Goal: Contribute content: Contribute content

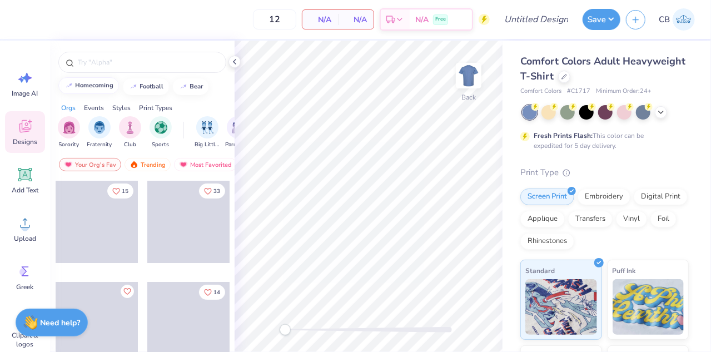
click at [93, 87] on div "homecoming" at bounding box center [95, 85] width 38 height 6
type input "homecoming"
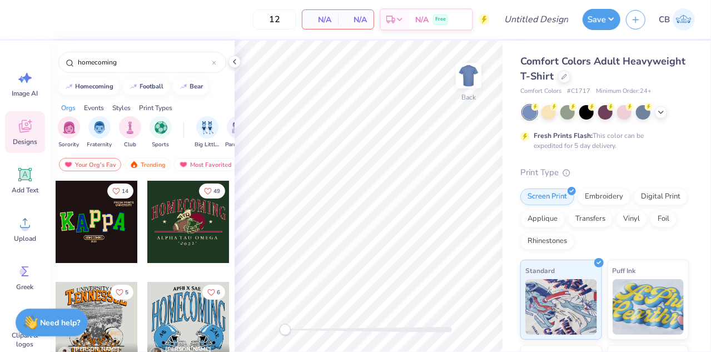
click at [184, 239] on div at bounding box center [188, 222] width 82 height 82
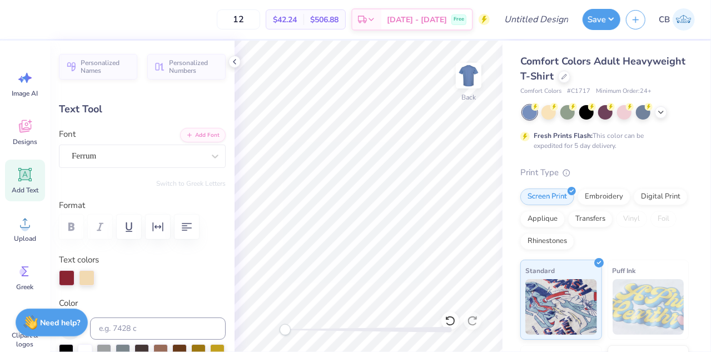
scroll to position [9, 2]
type textarea "HOM"
click at [449, 319] on icon at bounding box center [449, 320] width 11 height 11
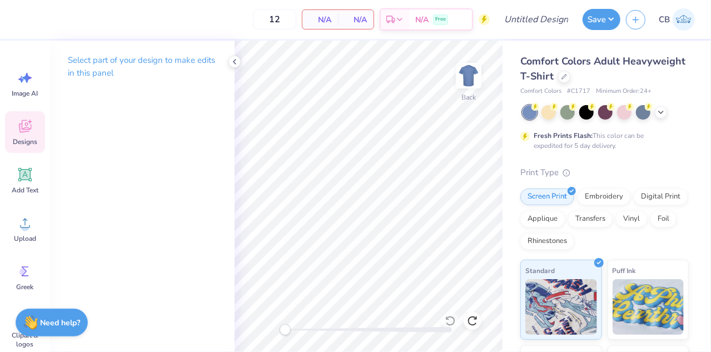
click at [24, 137] on span "Designs" at bounding box center [25, 141] width 24 height 9
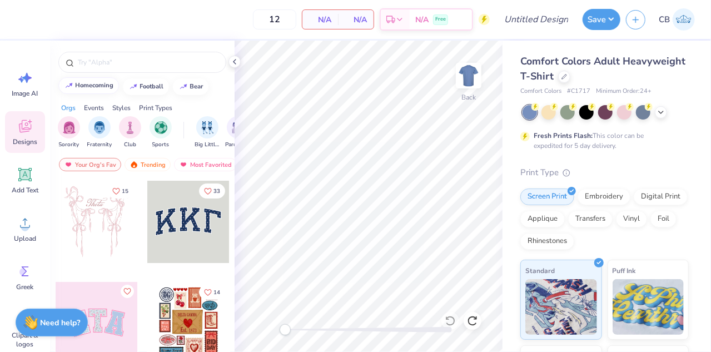
click at [87, 88] on button "homecoming" at bounding box center [88, 85] width 61 height 17
type input "homecoming"
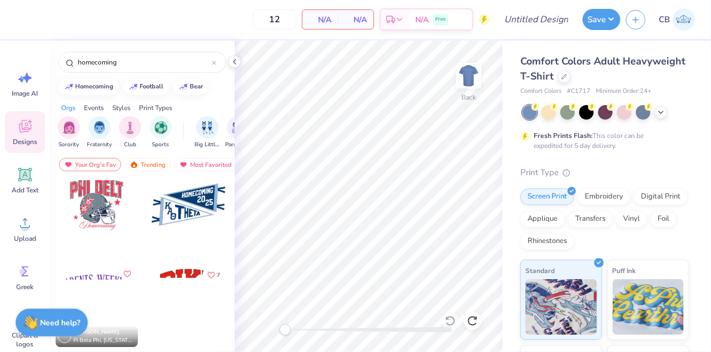
scroll to position [320, 0]
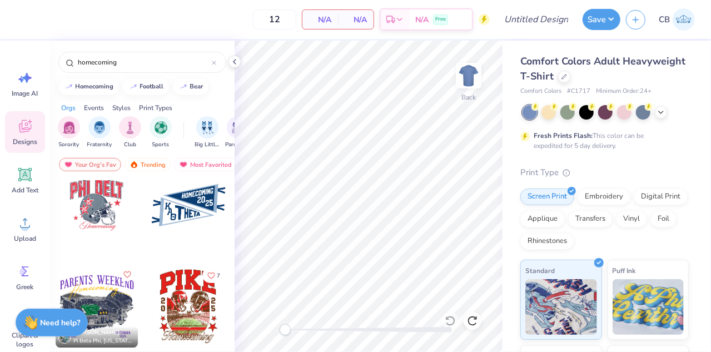
click at [172, 292] on div at bounding box center [188, 306] width 82 height 82
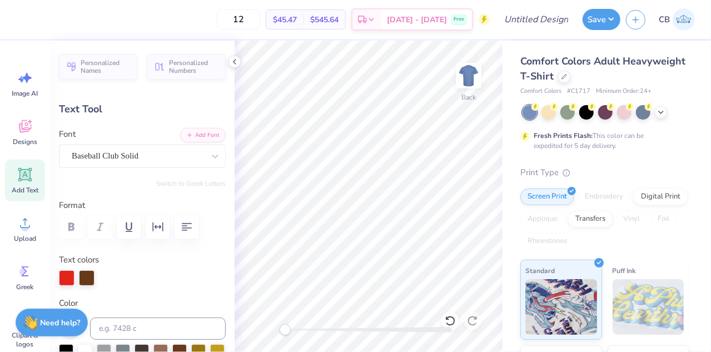
scroll to position [9, 1]
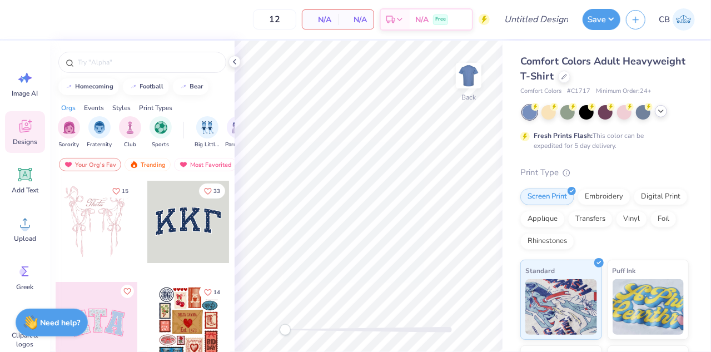
click at [659, 113] on icon at bounding box center [660, 111] width 9 height 9
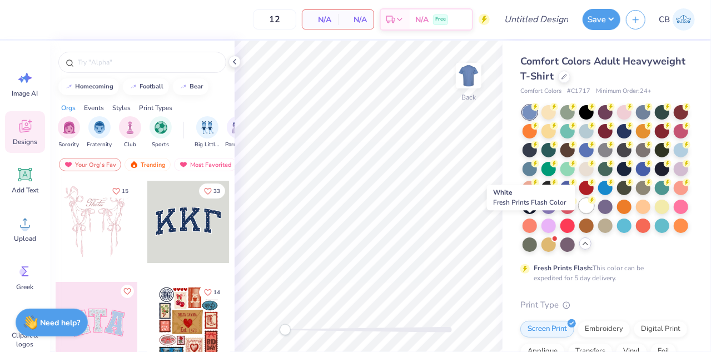
click at [579, 213] on div at bounding box center [586, 205] width 14 height 14
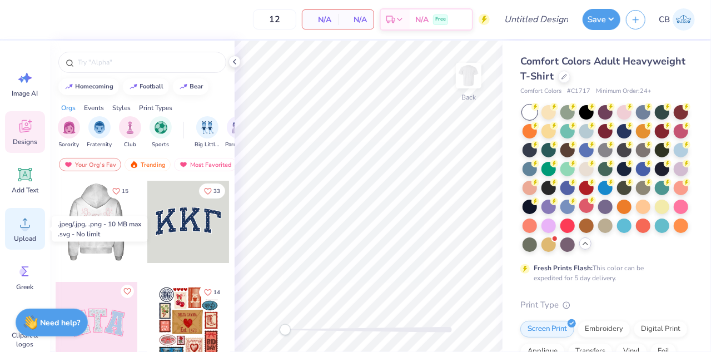
click at [24, 227] on icon at bounding box center [25, 222] width 10 height 9
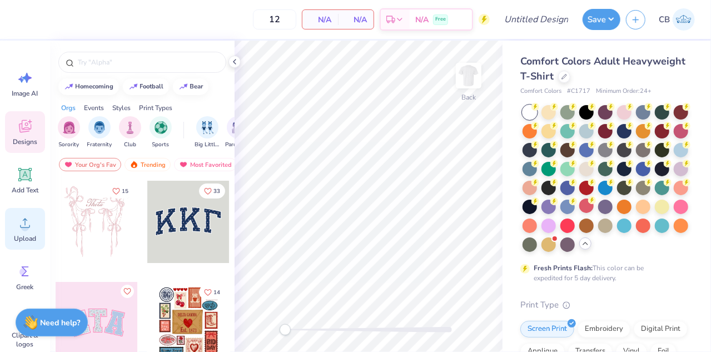
click at [21, 231] on icon at bounding box center [25, 222] width 17 height 17
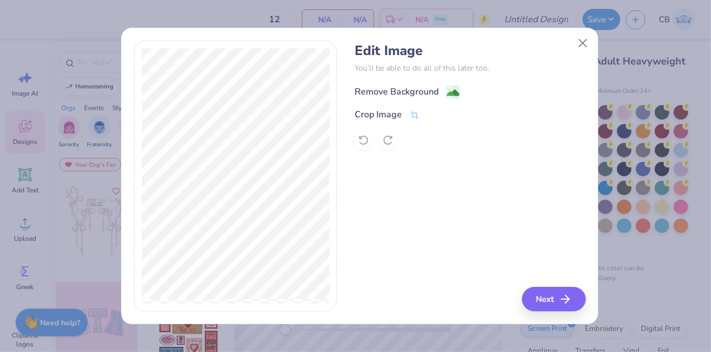
click at [424, 91] on div "Remove Background" at bounding box center [396, 91] width 84 height 13
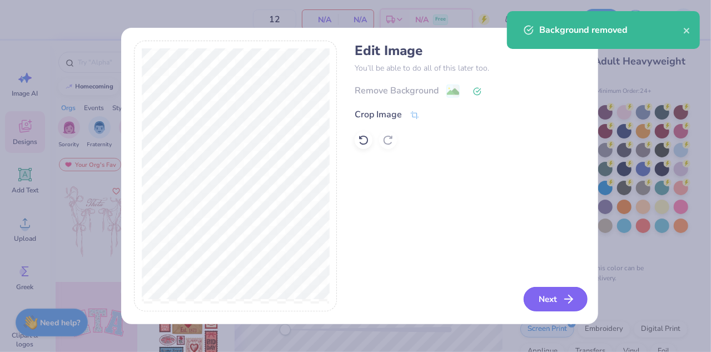
click at [563, 299] on icon "button" at bounding box center [568, 298] width 13 height 13
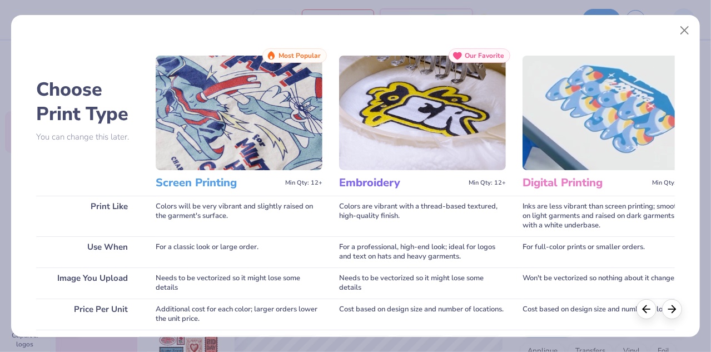
click at [222, 123] on img at bounding box center [239, 113] width 167 height 114
click at [258, 156] on img at bounding box center [239, 113] width 167 height 114
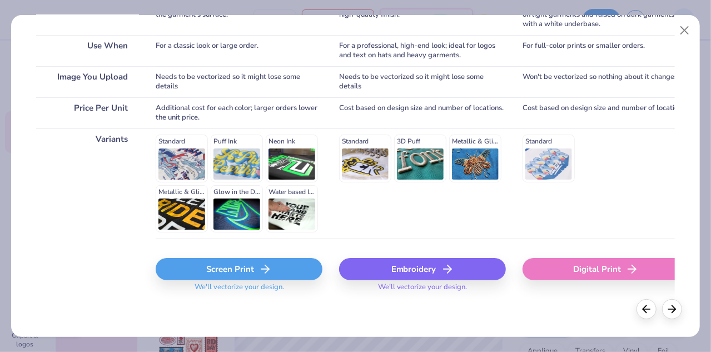
scroll to position [200, 0]
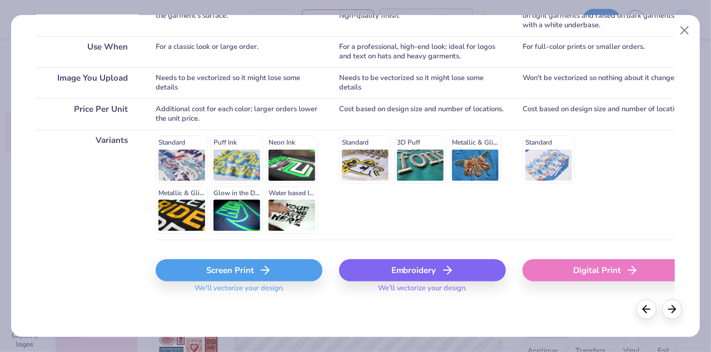
click at [251, 269] on div "Screen Print" at bounding box center [239, 270] width 167 height 22
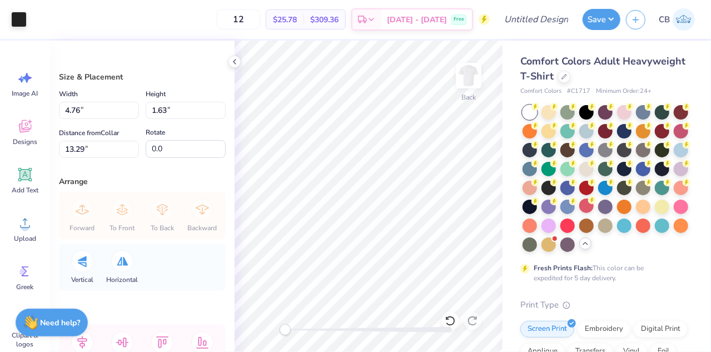
type input "4.76"
type input "1.63"
type input "13.29"
type input "4.38"
type input "1.50"
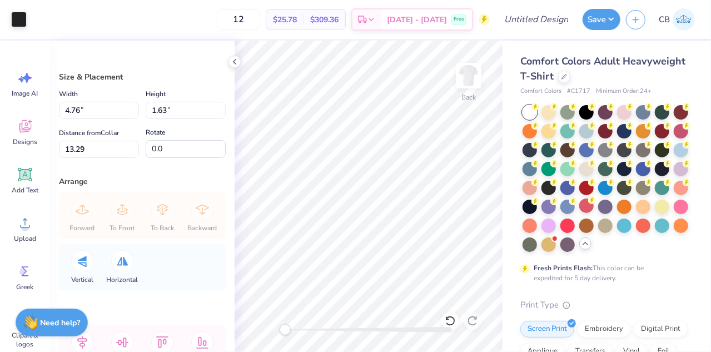
type input "4.60"
click at [20, 181] on icon at bounding box center [25, 174] width 17 height 17
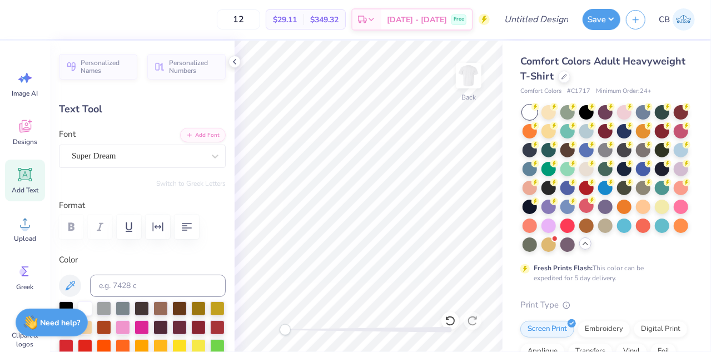
scroll to position [9, 4]
type textarea "TEXBROTHERST"
type textarea "BROTHERS"
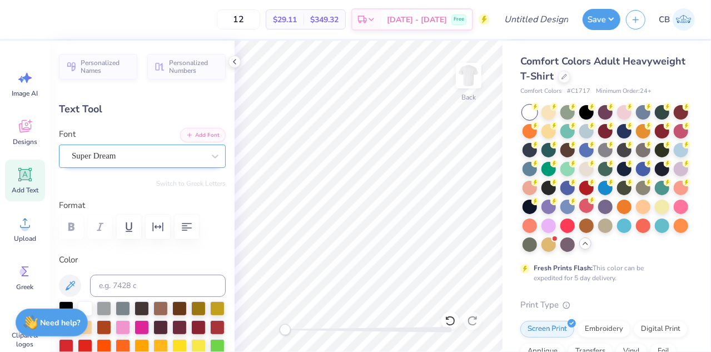
click at [159, 154] on div "Super Dream" at bounding box center [138, 155] width 134 height 17
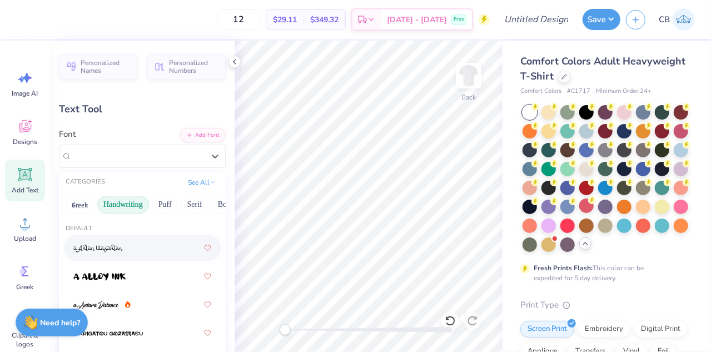
click at [128, 208] on button "Handwriting" at bounding box center [123, 205] width 52 height 18
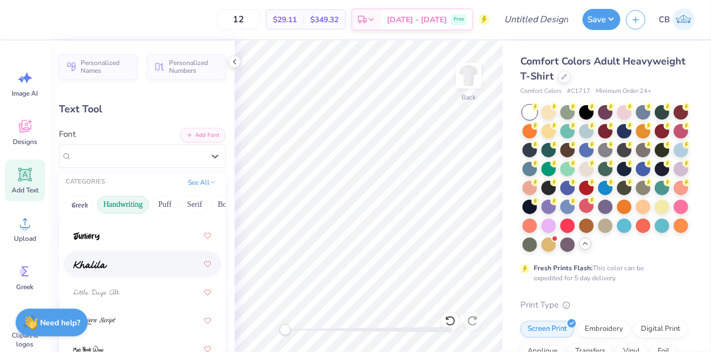
scroll to position [328, 0]
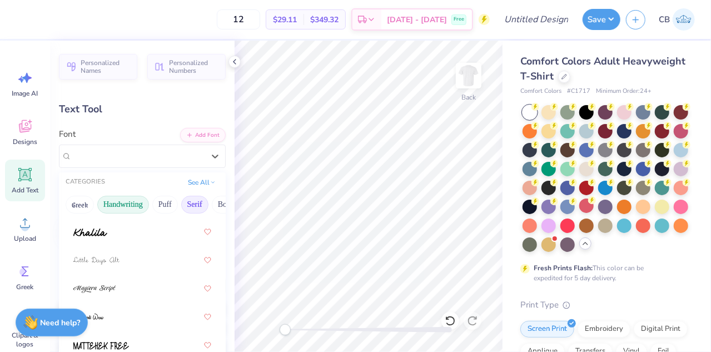
click at [188, 203] on button "Serif" at bounding box center [194, 205] width 27 height 18
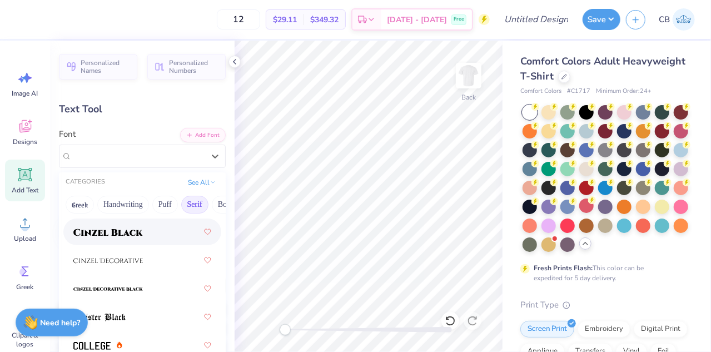
click at [143, 238] on div at bounding box center [142, 232] width 138 height 20
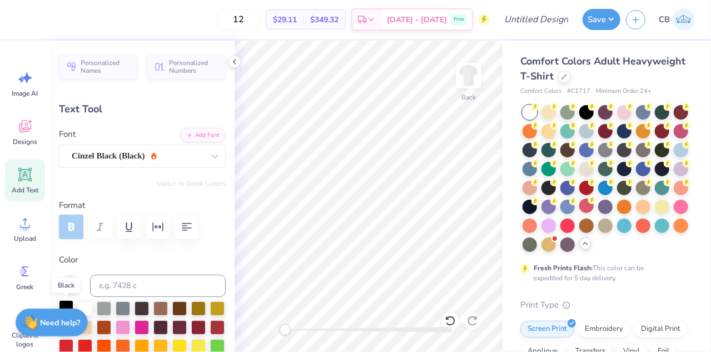
click at [68, 306] on div at bounding box center [66, 307] width 14 height 14
type input "13.91"
type input "1.69"
type input "11.65"
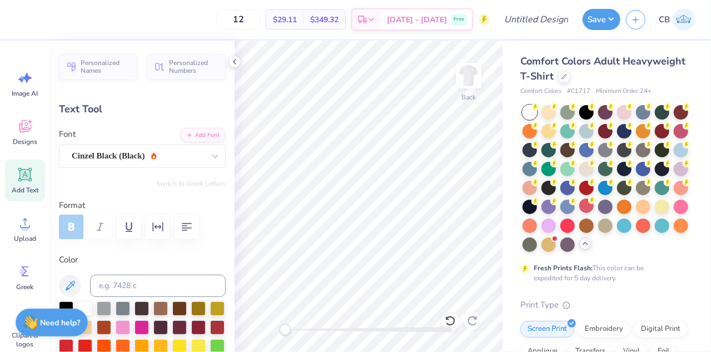
type input "8.02"
type input "0.98"
type input "12.37"
type input "4.37"
type input "0.53"
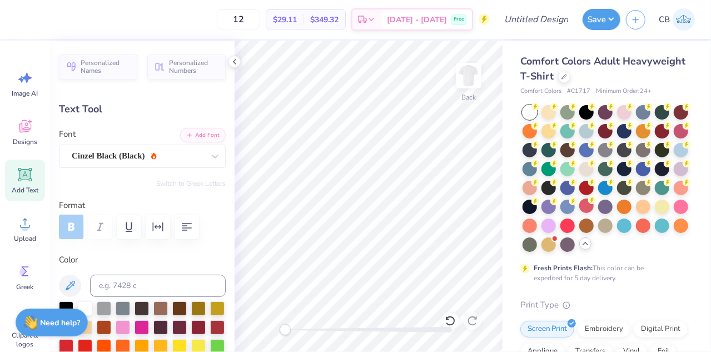
type input "12.81"
type input "4.29"
type input "0.52"
type input "6.24"
click at [473, 75] on img at bounding box center [468, 75] width 44 height 44
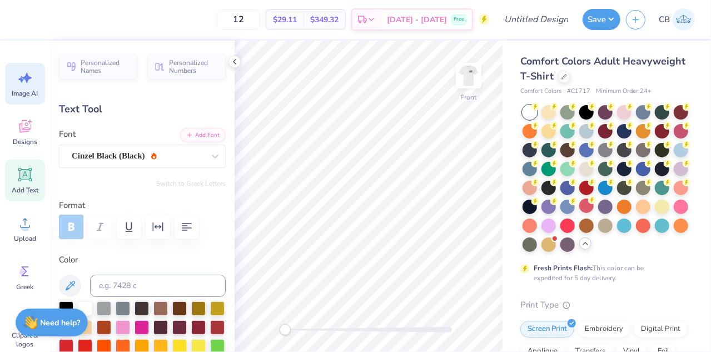
click at [21, 78] on icon at bounding box center [21, 79] width 6 height 7
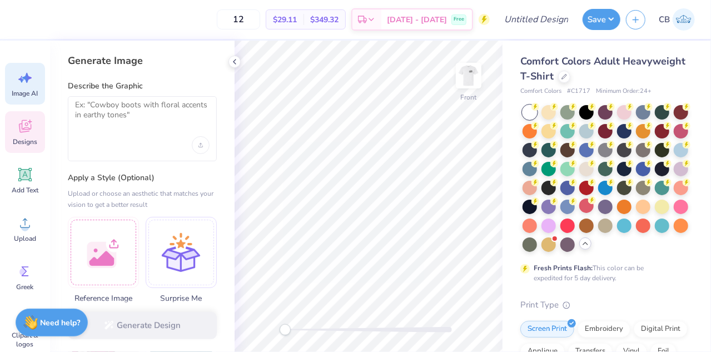
click at [26, 127] on icon at bounding box center [25, 126] width 12 height 13
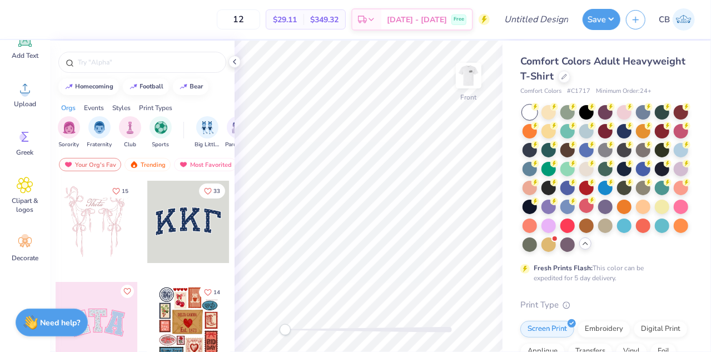
scroll to position [134, 0]
click at [18, 201] on span "Clipart & logos" at bounding box center [25, 205] width 37 height 18
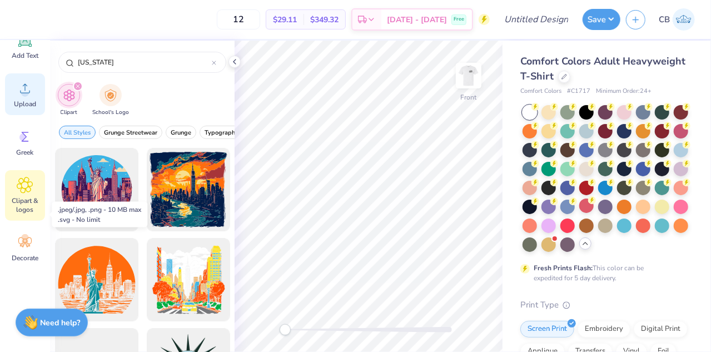
scroll to position [0, 0]
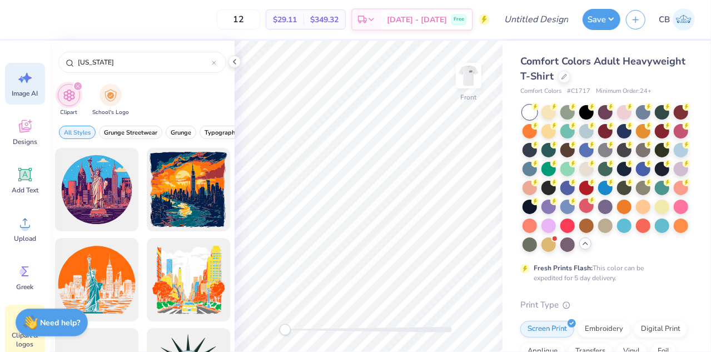
type input "new york"
click at [13, 89] on span "Image AI" at bounding box center [25, 93] width 26 height 9
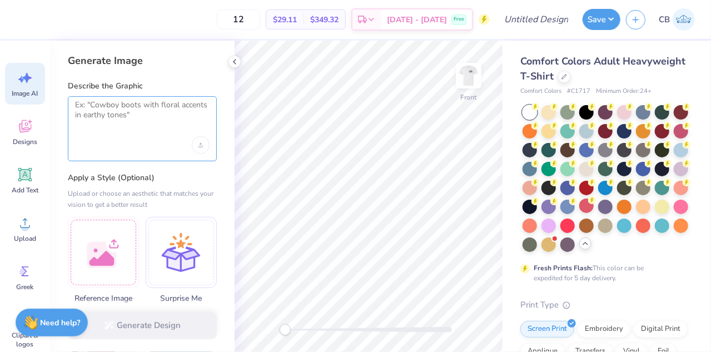
click at [117, 111] on textarea at bounding box center [142, 114] width 134 height 28
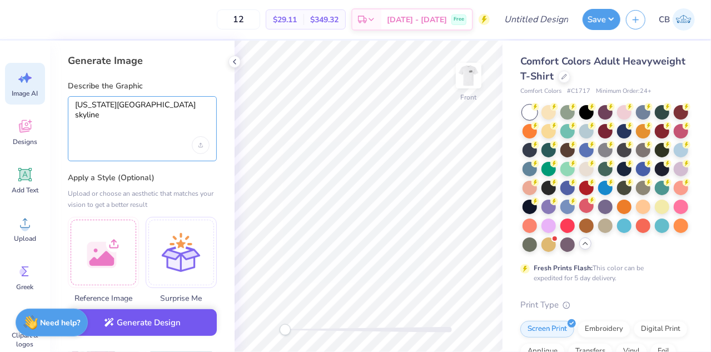
type textarea "new york city skyline"
click at [123, 332] on button "Generate Design" at bounding box center [142, 322] width 149 height 27
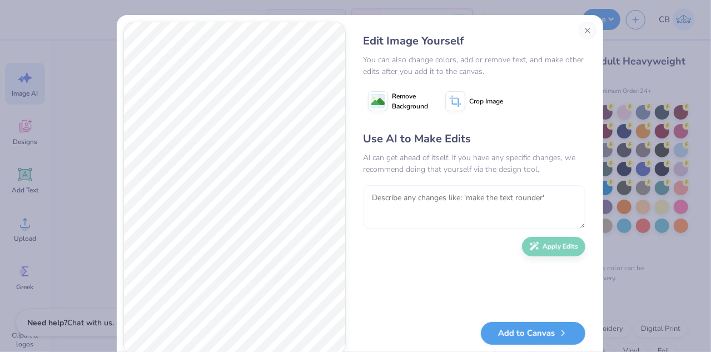
click at [371, 203] on textarea at bounding box center [474, 206] width 222 height 43
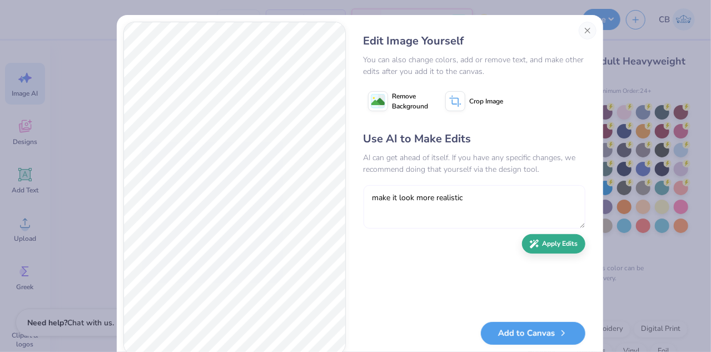
type textarea "make it look more realistic"
click at [539, 248] on button "Apply Edits" at bounding box center [553, 243] width 63 height 19
